Goal: Navigation & Orientation: Find specific page/section

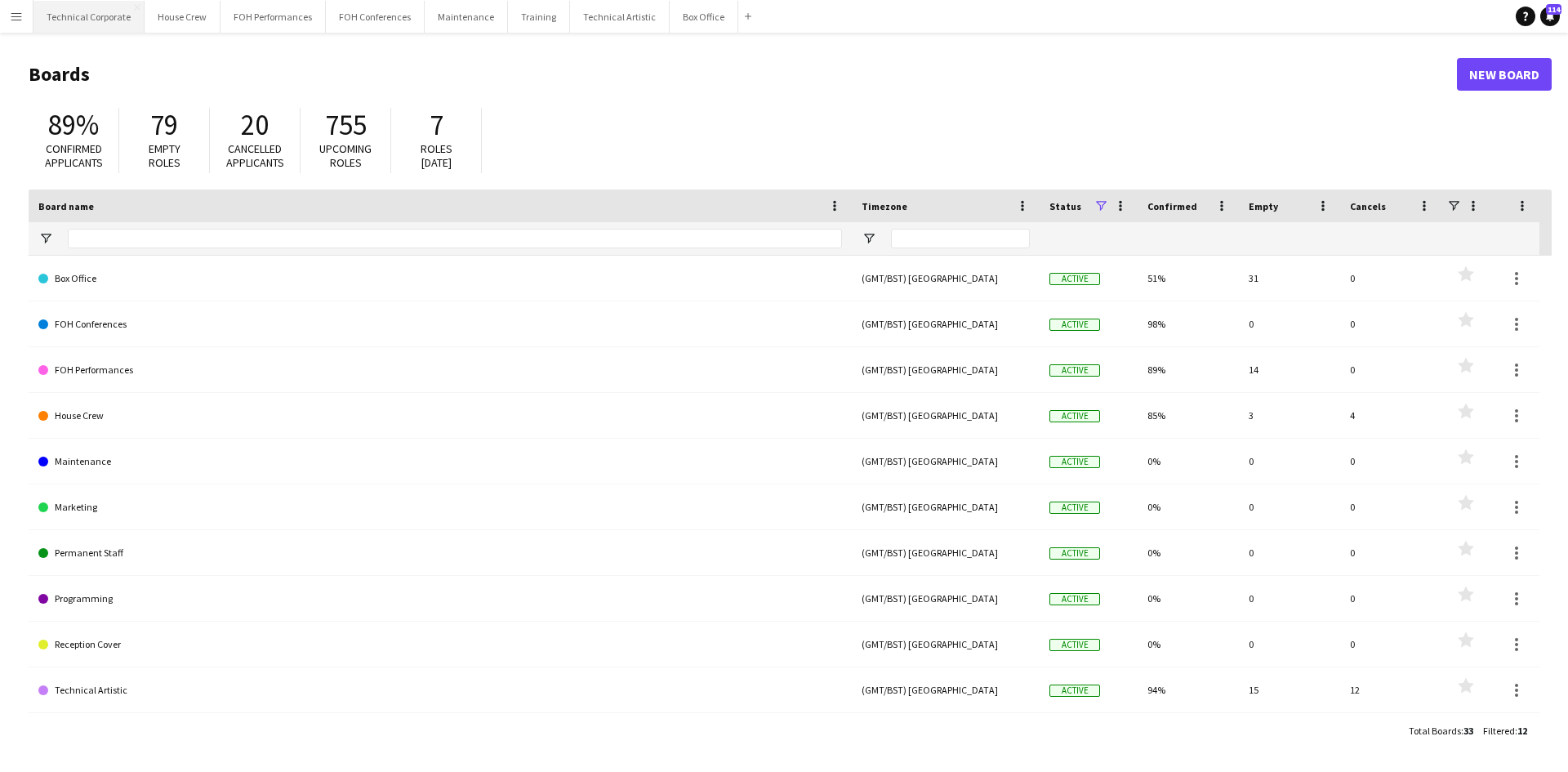
click at [86, 18] on button "Technical Corporate Close" at bounding box center [89, 16] width 111 height 32
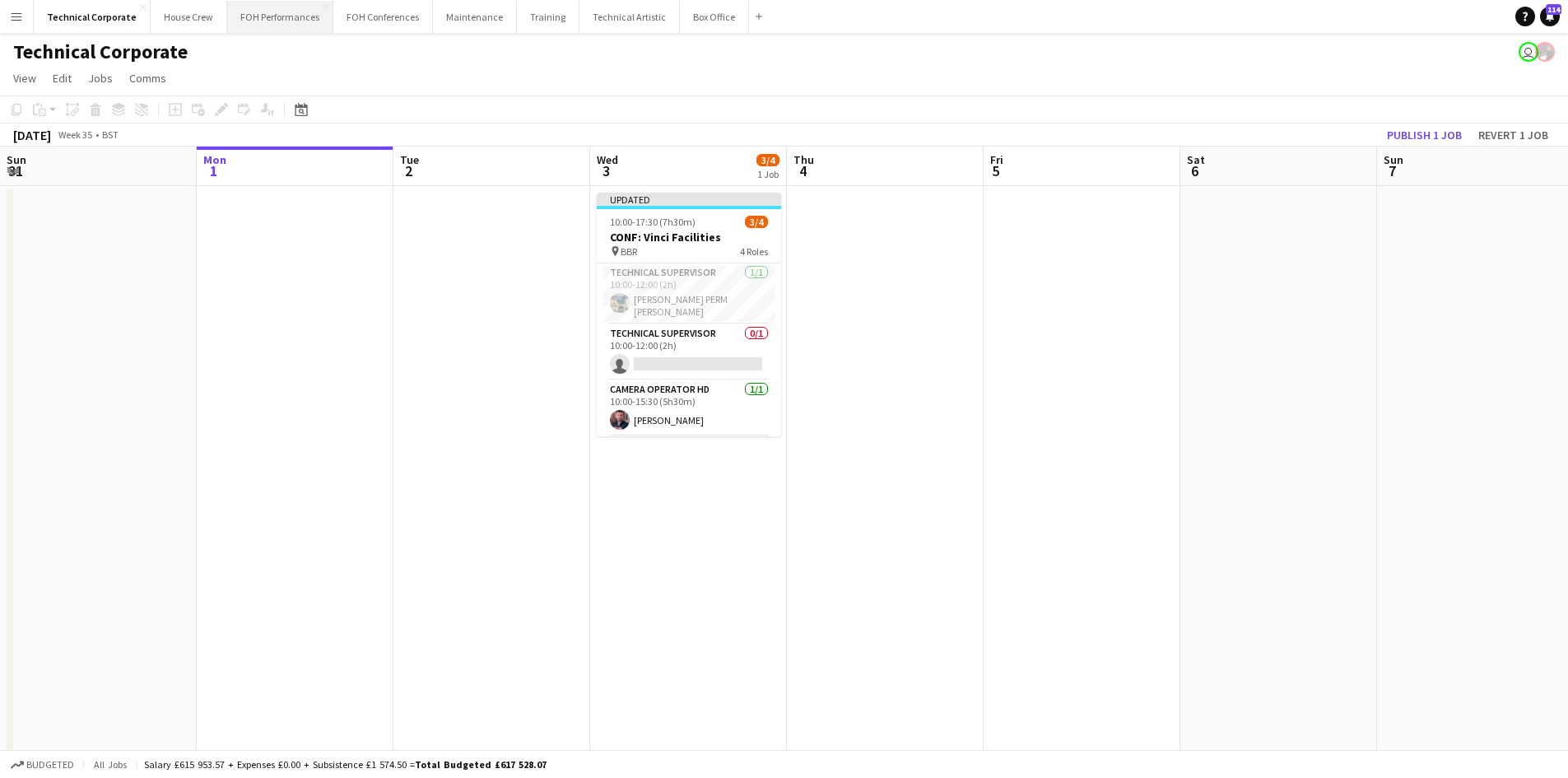
click at [282, 20] on button "FOH Performances Close" at bounding box center [281, 17] width 106 height 32
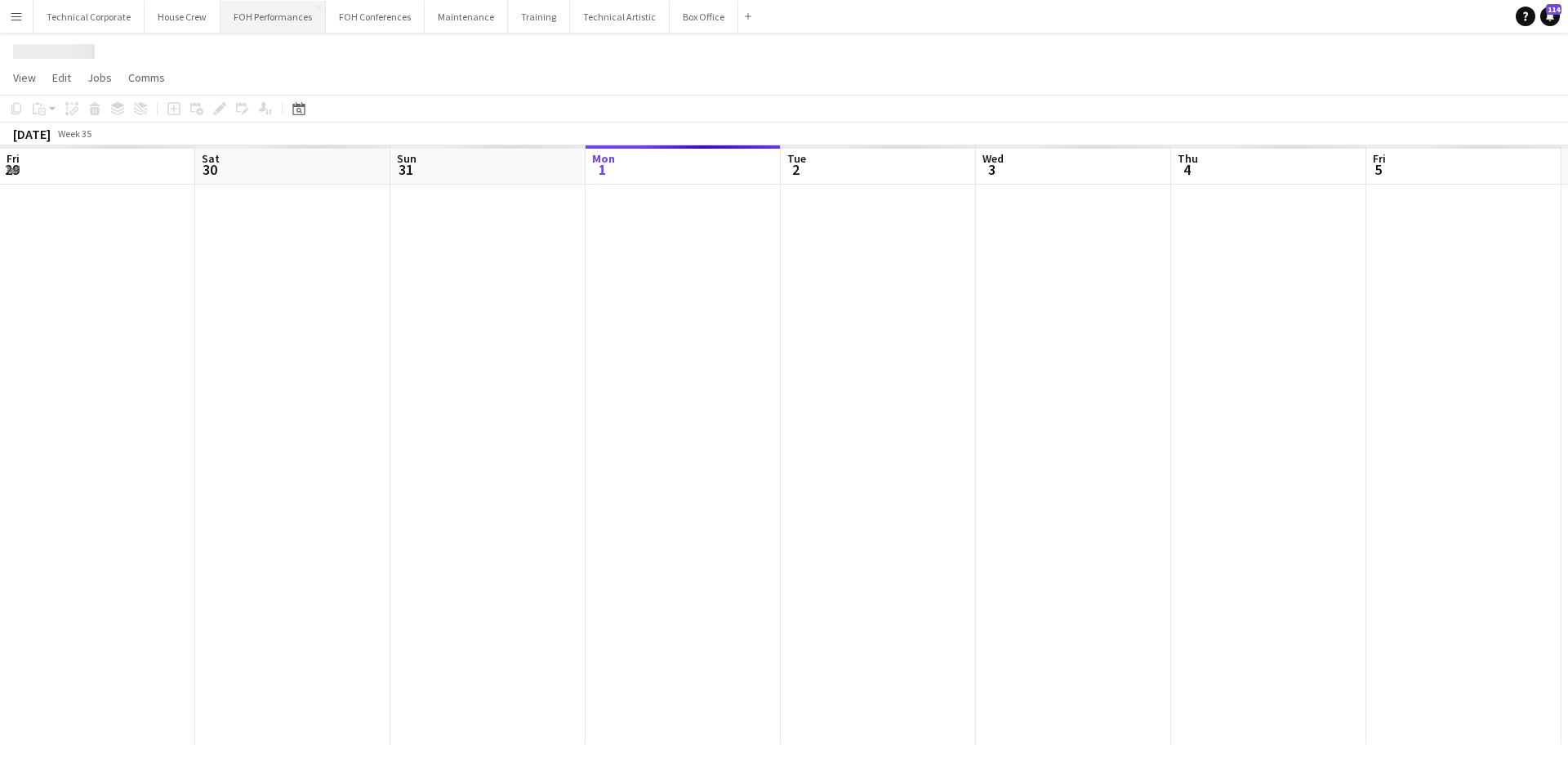
scroll to position [0, 390]
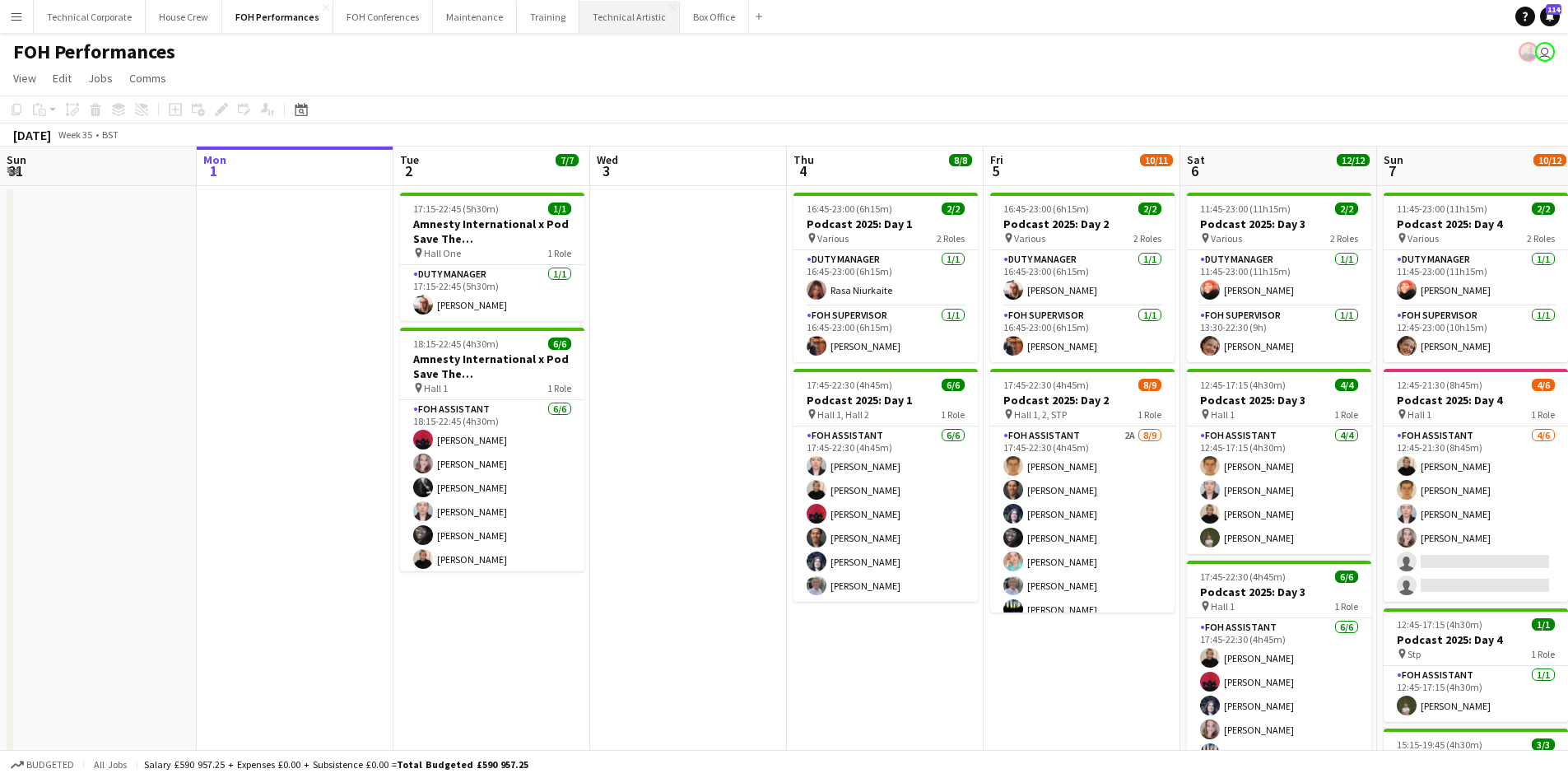
click at [606, 15] on button "Technical Artistic Close" at bounding box center [629, 17] width 100 height 32
